Goal: Find specific page/section: Find specific page/section

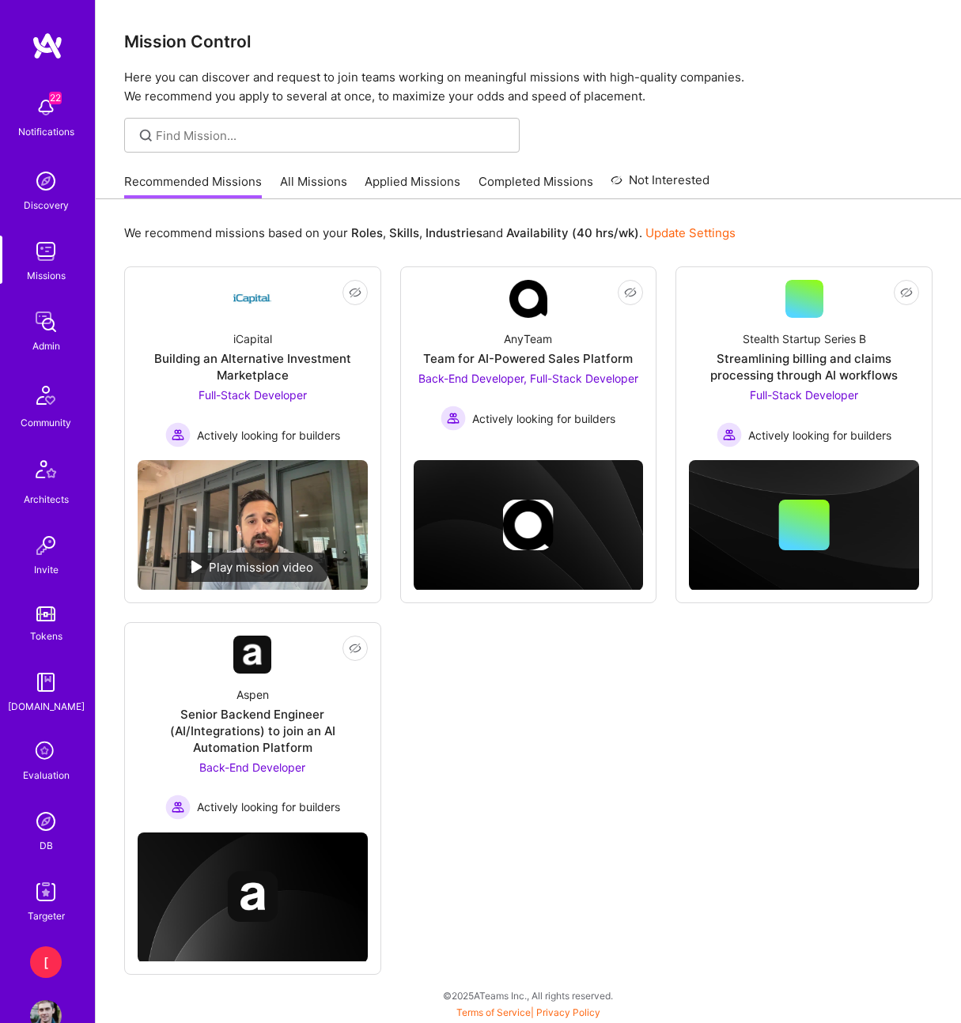
click at [43, 323] on img at bounding box center [46, 322] width 32 height 32
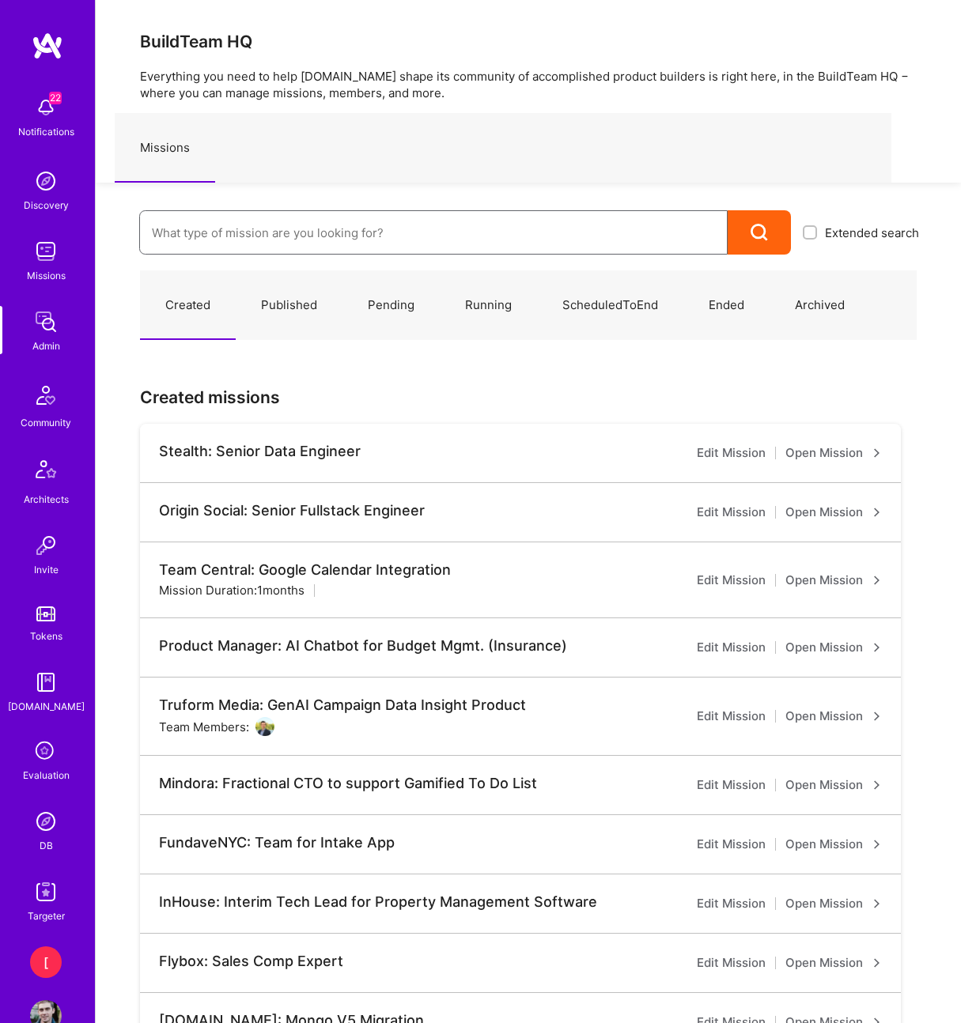
click at [285, 237] on input at bounding box center [433, 233] width 563 height 40
paste input "Social AI: Team for Software Development"
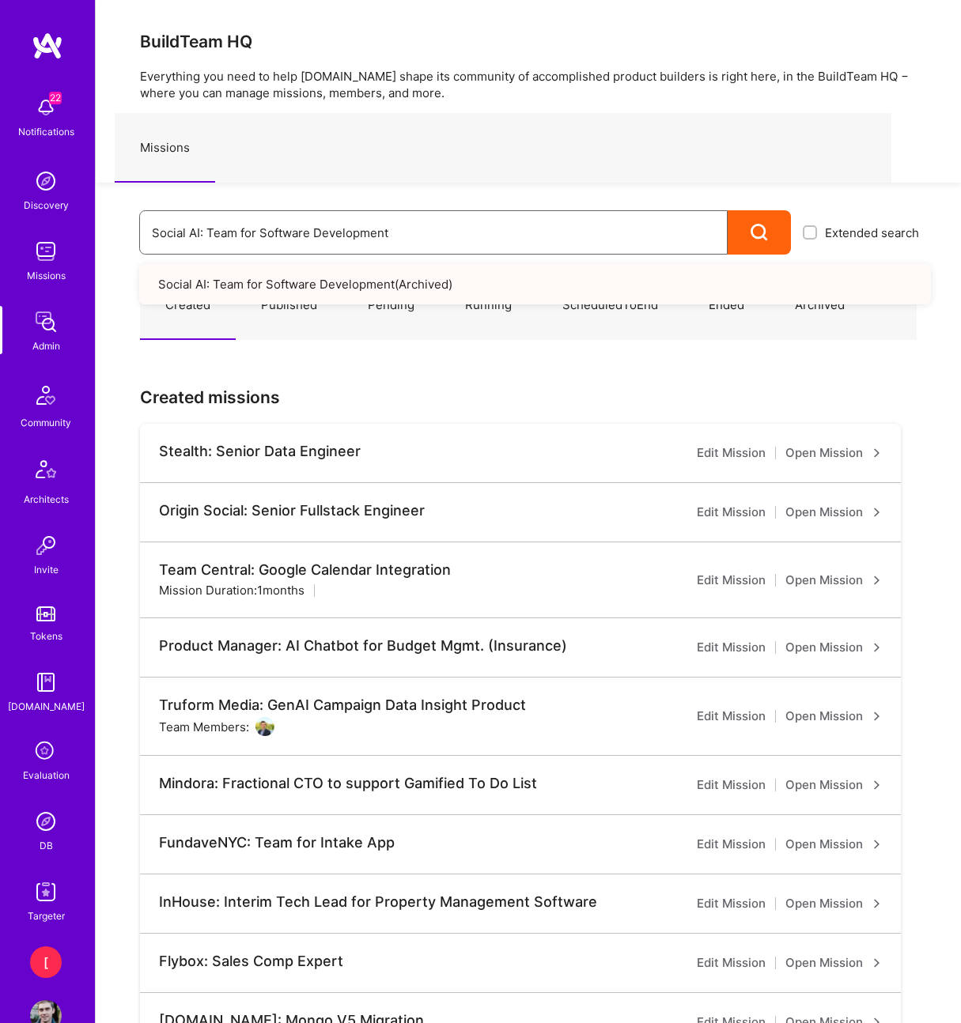
type input "Social AI: Team for Software Development"
click at [331, 287] on link "Social AI: Team for Software Development ( Archived )" at bounding box center [535, 284] width 792 height 40
